Goal: Task Accomplishment & Management: Manage account settings

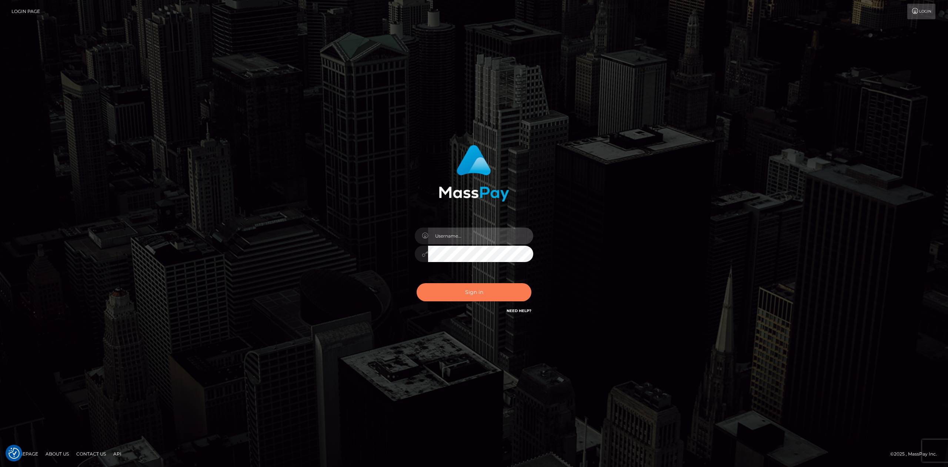
type input "[PERSON_NAME].megabonanza"
click at [476, 293] on button "Sign in" at bounding box center [474, 292] width 115 height 18
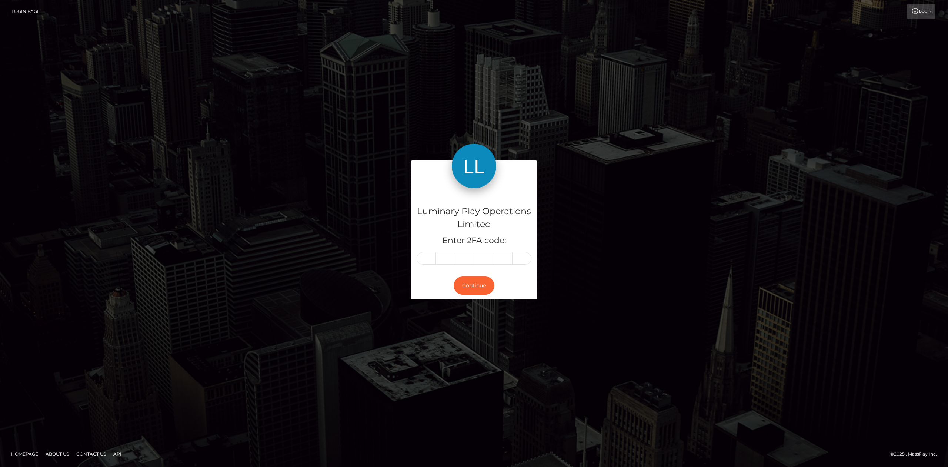
click at [428, 255] on input "text" at bounding box center [426, 258] width 19 height 13
type input "3"
type input "7"
type input "1"
type input "4"
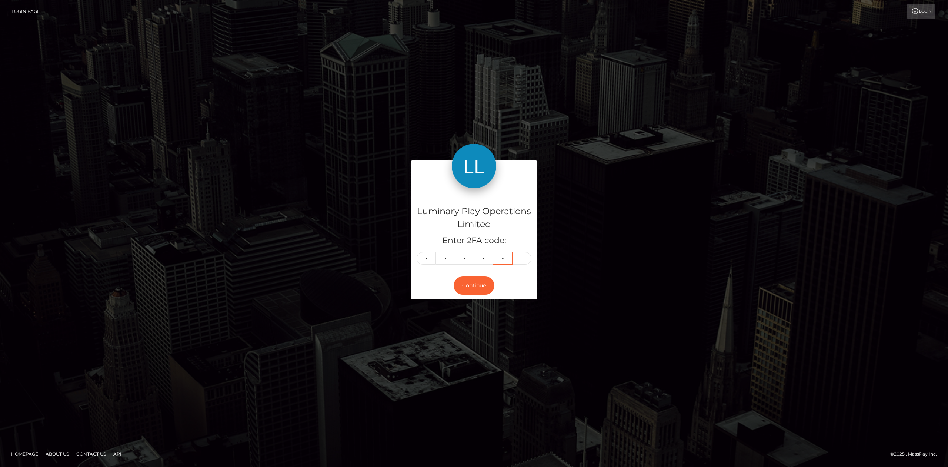
type input "6"
type input "9"
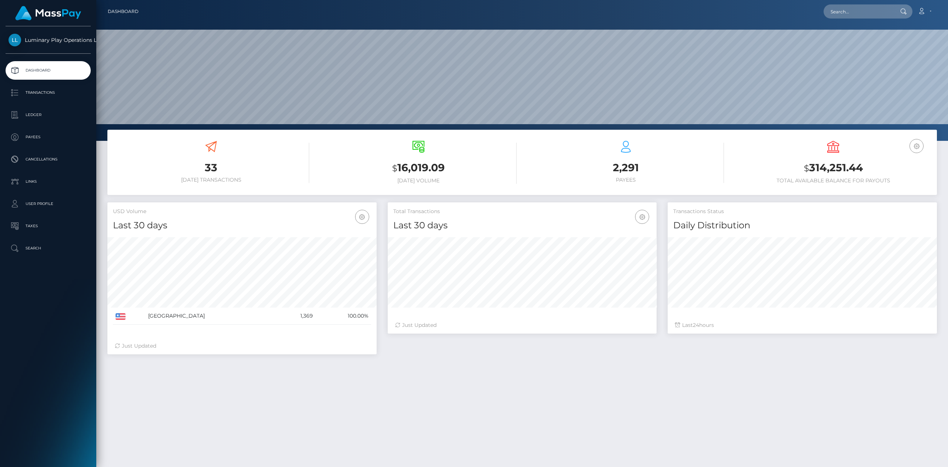
scroll to position [130, 269]
